Goal: Find specific page/section: Find specific page/section

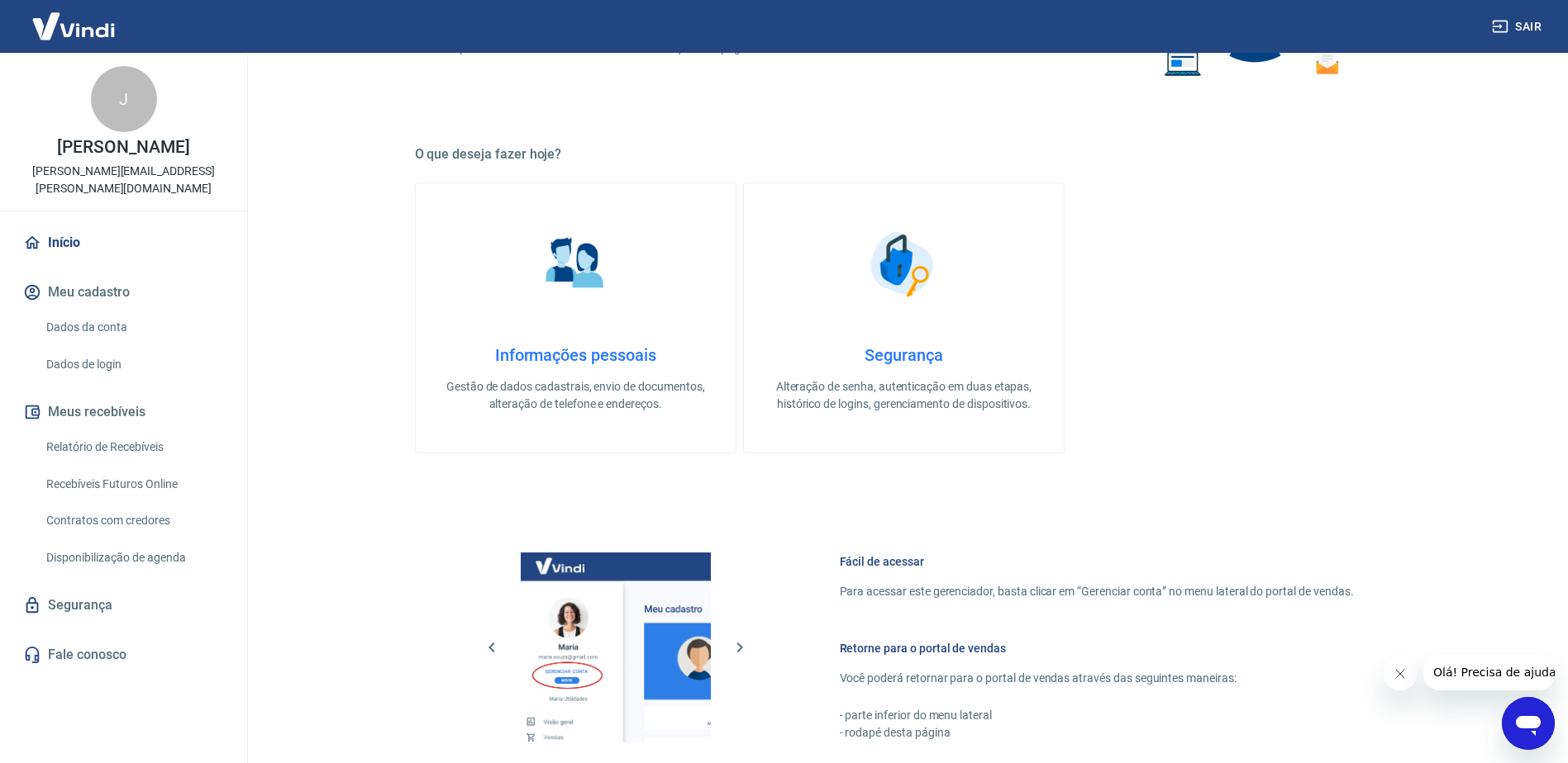
scroll to position [413, 0]
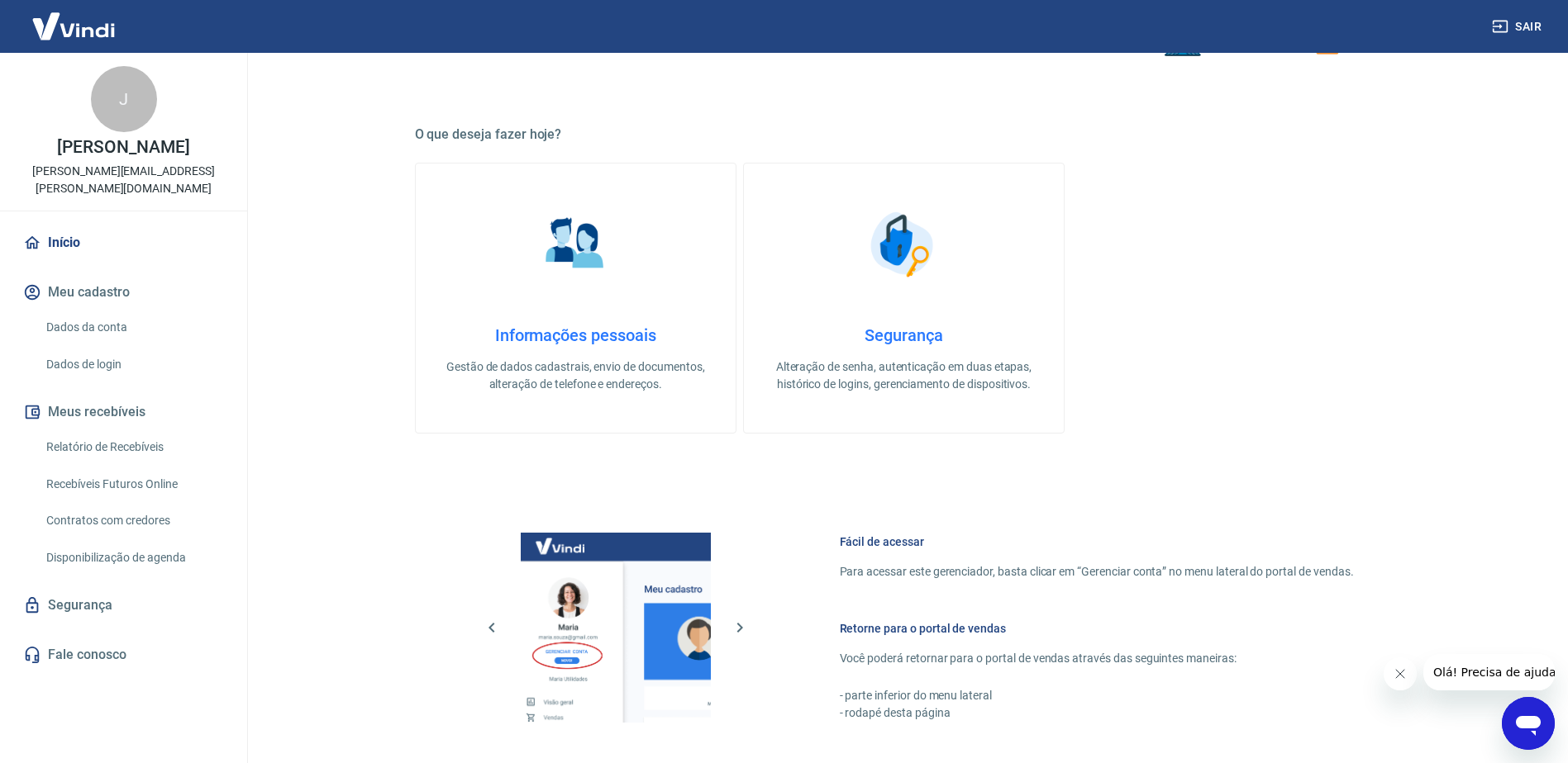
drag, startPoint x: 95, startPoint y: 429, endPoint x: 166, endPoint y: 437, distance: 71.4
click at [95, 430] on link "Relatório de Recebíveis" at bounding box center [133, 447] width 188 height 33
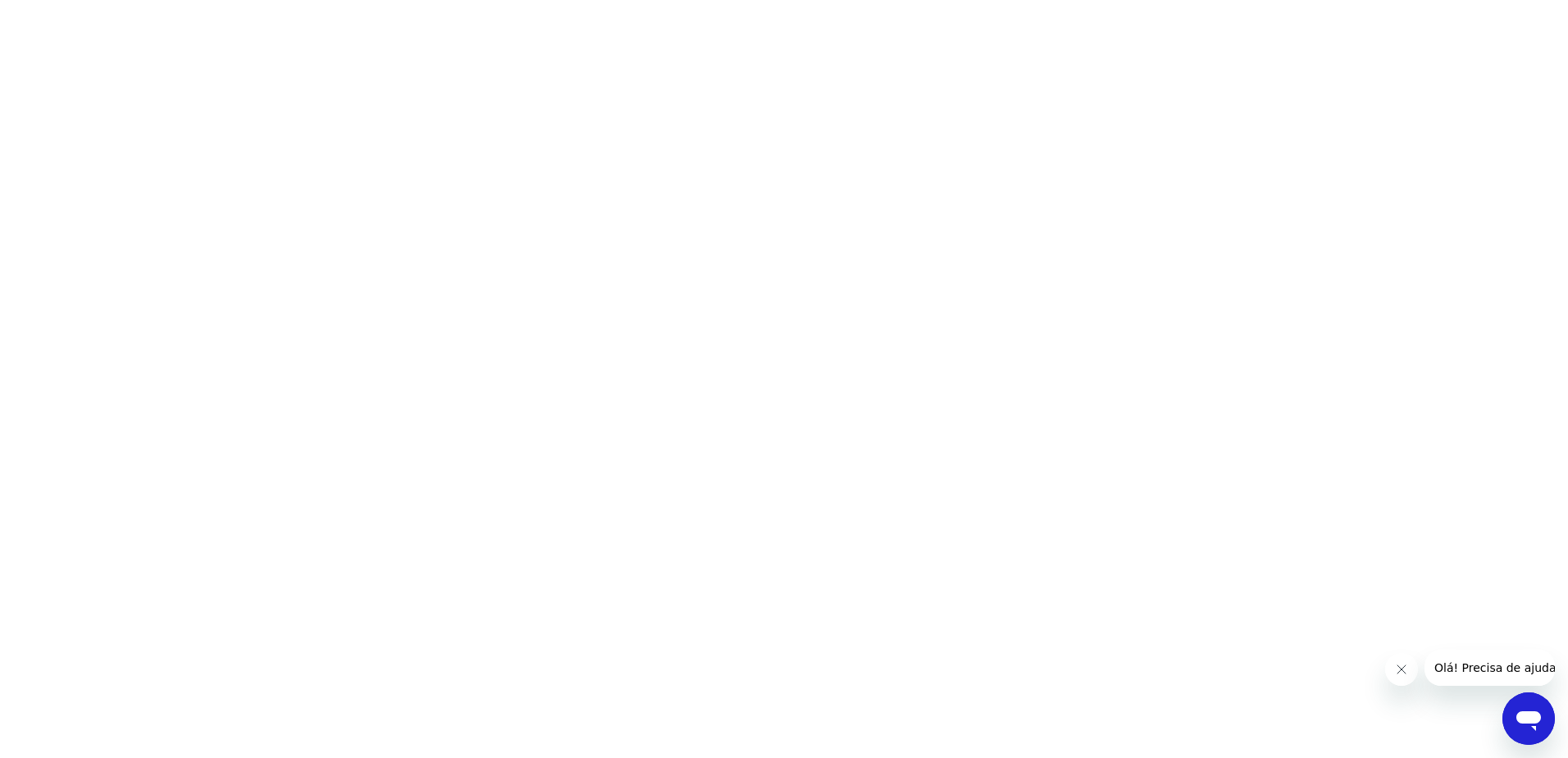
click at [430, 0] on html at bounding box center [784, 0] width 1568 height 0
